Goal: Task Accomplishment & Management: Manage account settings

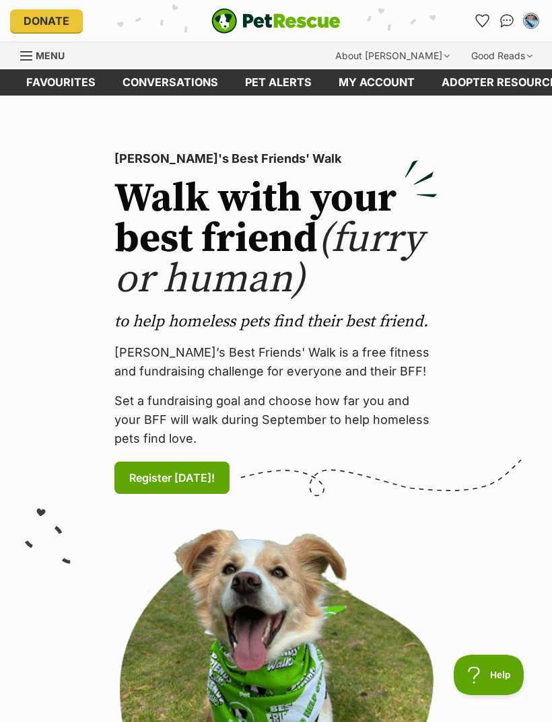
click at [478, 20] on icon "Favourites" at bounding box center [482, 21] width 13 height 12
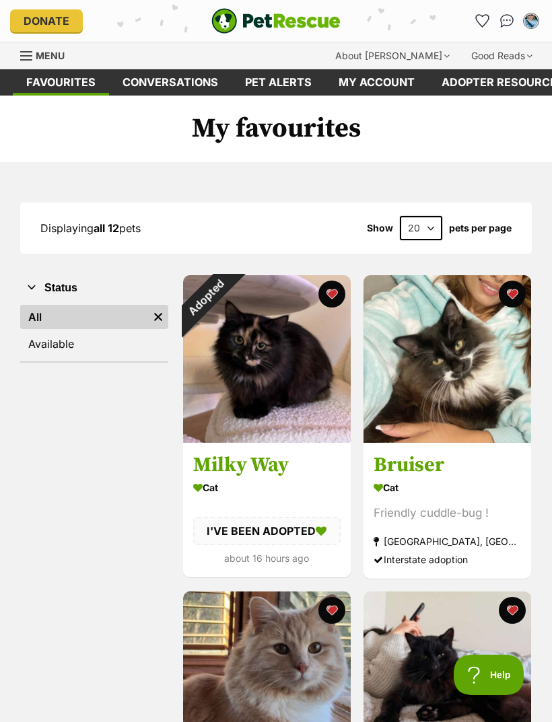
click at [228, 293] on div "Adopted" at bounding box center [205, 297] width 45 height 45
click at [332, 298] on button "favourite" at bounding box center [331, 294] width 27 height 27
